Goal: Transaction & Acquisition: Book appointment/travel/reservation

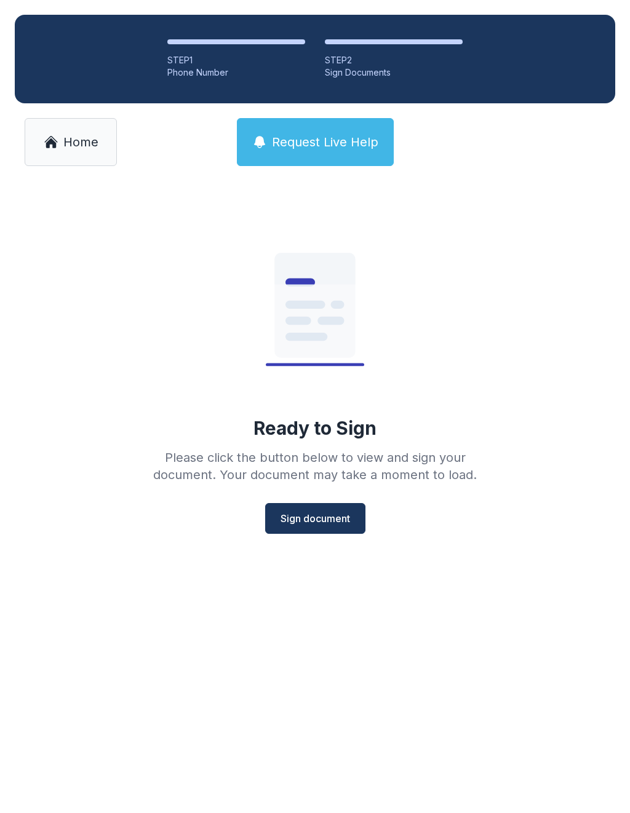
click at [73, 139] on span "Home" at bounding box center [80, 141] width 35 height 17
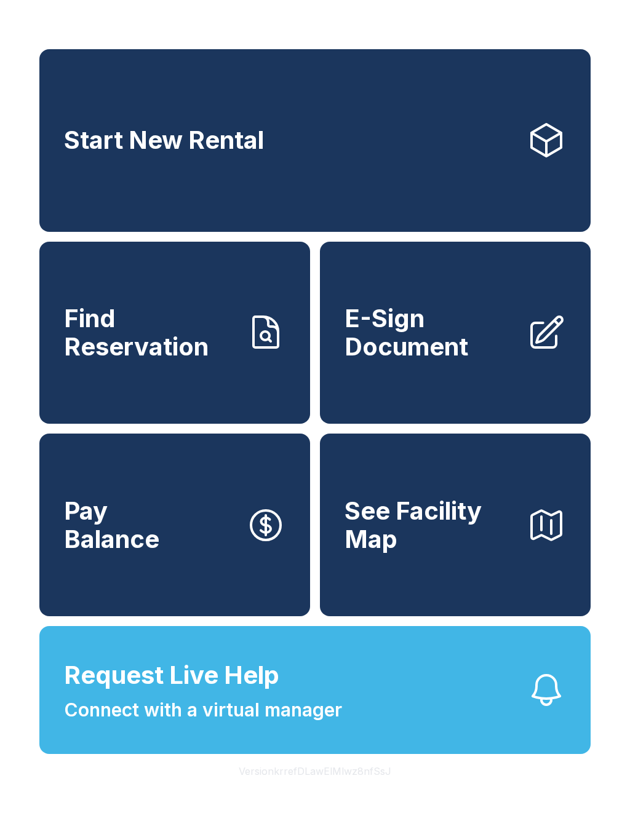
click at [408, 132] on link "Start New Rental" at bounding box center [314, 140] width 551 height 183
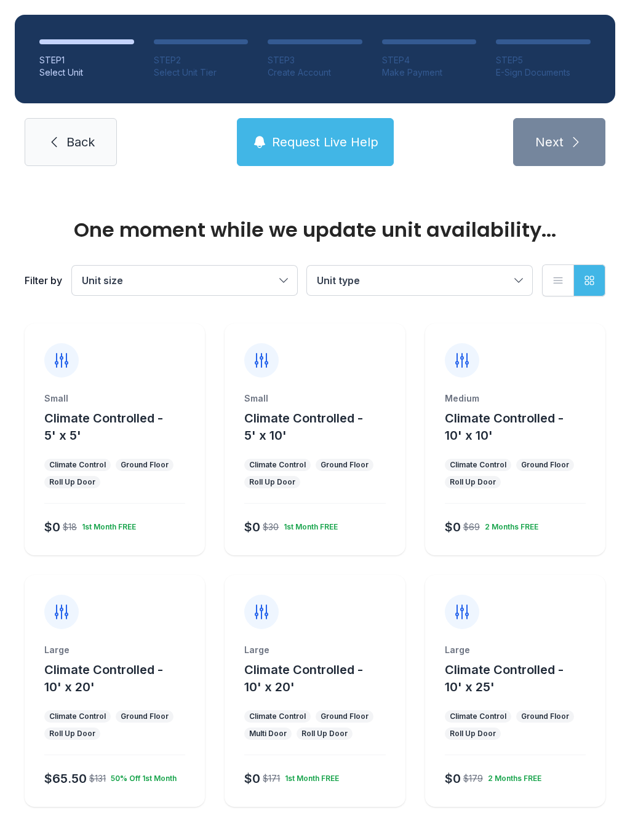
click at [344, 363] on div at bounding box center [314, 351] width 180 height 54
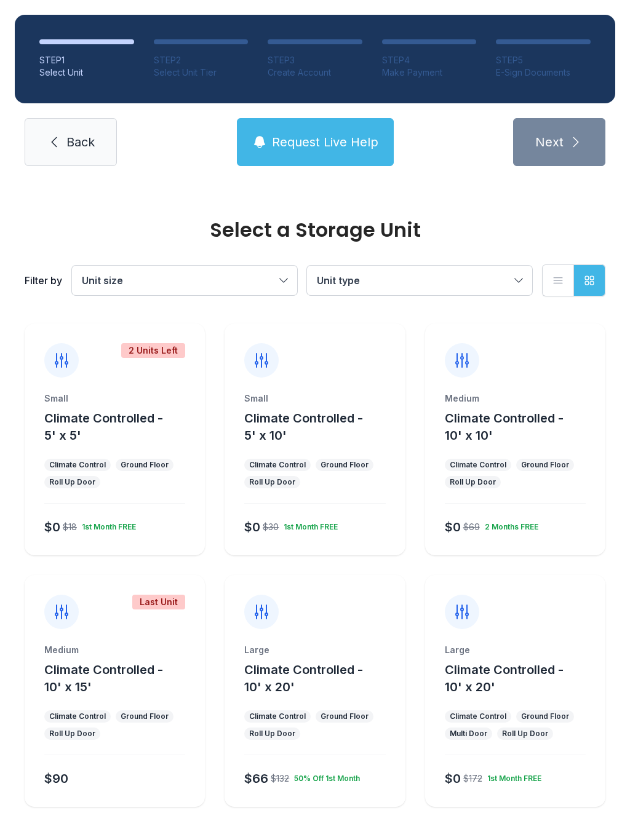
click at [346, 372] on div at bounding box center [314, 351] width 180 height 54
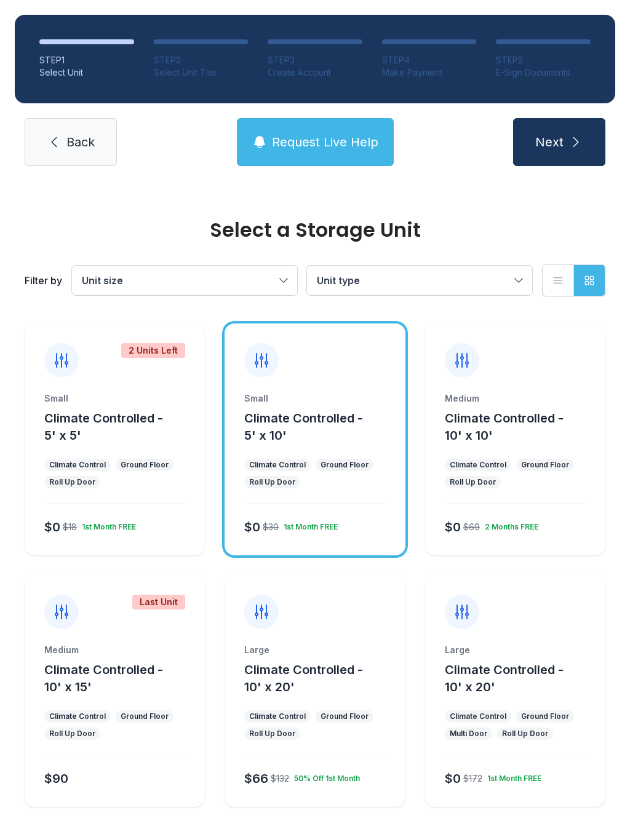
click at [355, 378] on div "Small Climate Controlled - 5' x 10' Climate Control Ground Floor Roll Up Door $…" at bounding box center [314, 440] width 180 height 232
click at [576, 147] on icon "submit" at bounding box center [575, 142] width 15 height 15
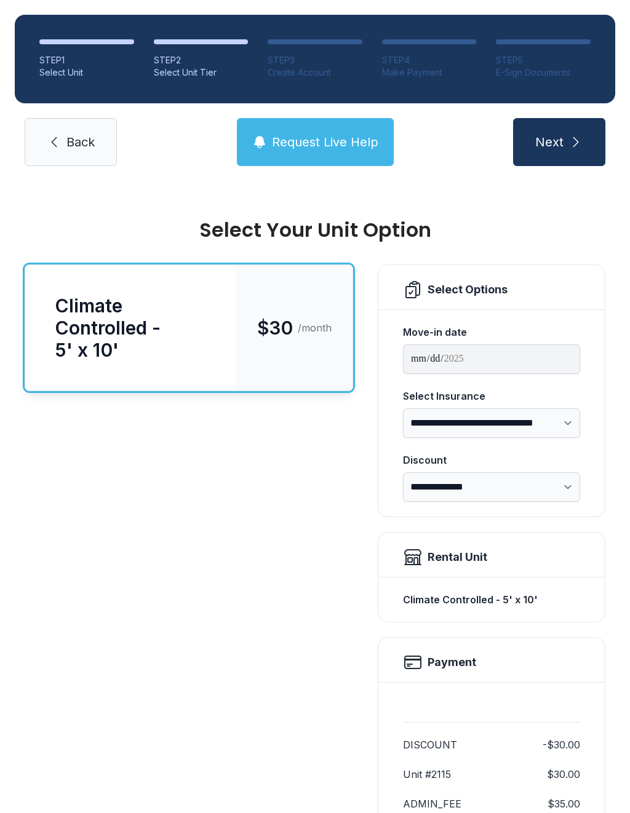
click at [573, 143] on icon "submit" at bounding box center [575, 142] width 15 height 15
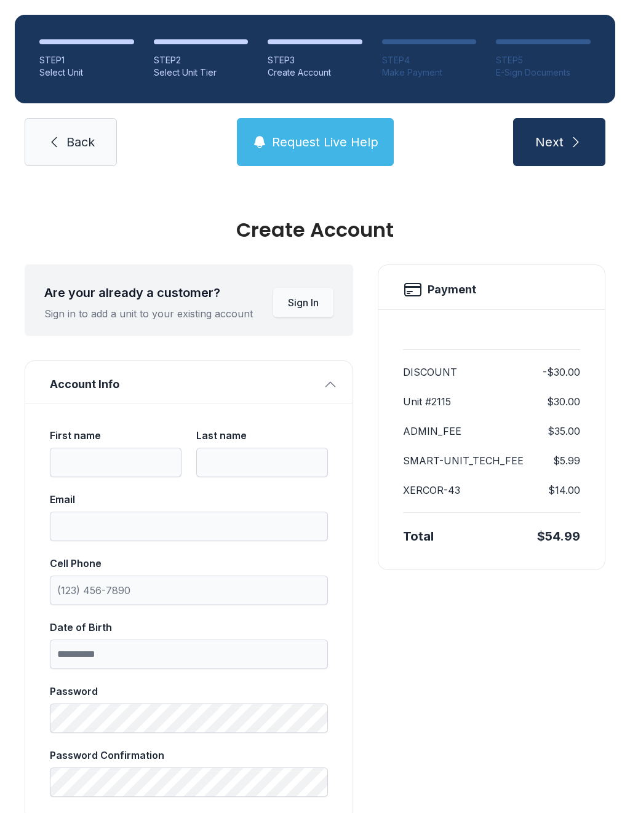
click at [566, 140] on button "Next" at bounding box center [559, 142] width 92 height 48
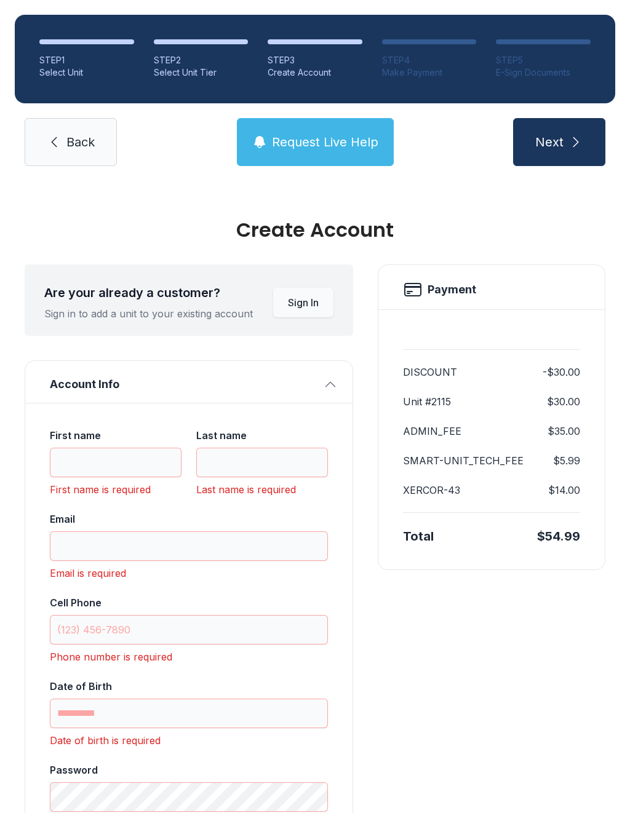
click at [87, 141] on span "Back" at bounding box center [80, 141] width 28 height 17
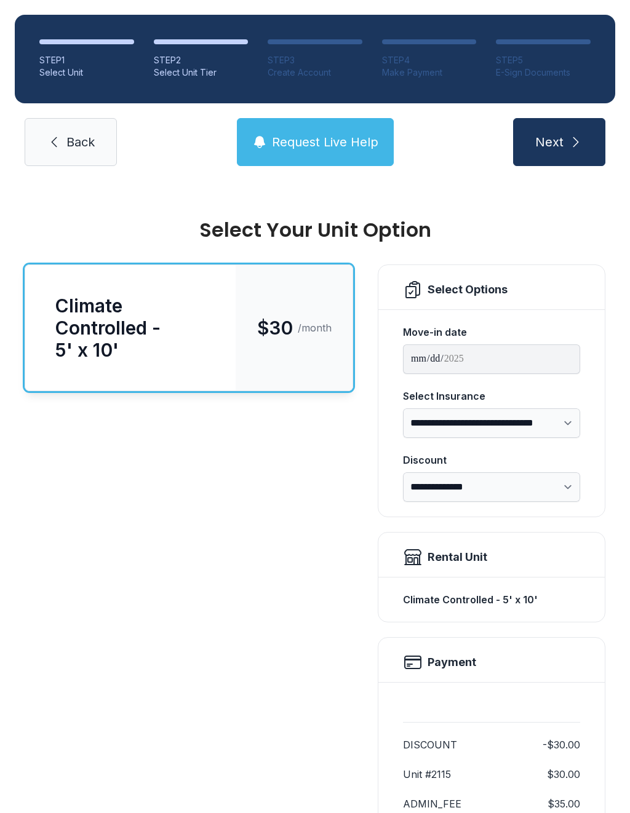
click at [87, 141] on span "Back" at bounding box center [80, 141] width 28 height 17
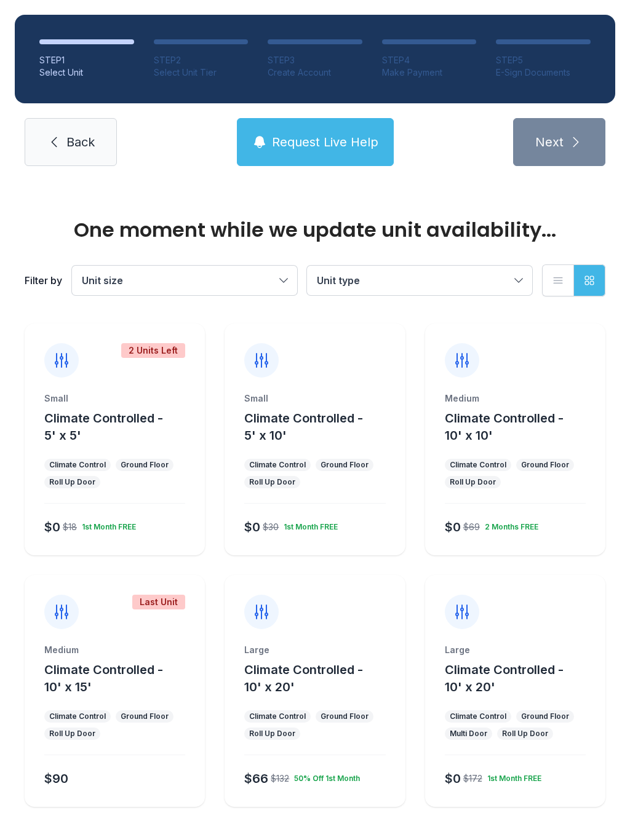
click at [85, 137] on span "Back" at bounding box center [80, 141] width 28 height 17
